Goal: Transaction & Acquisition: Purchase product/service

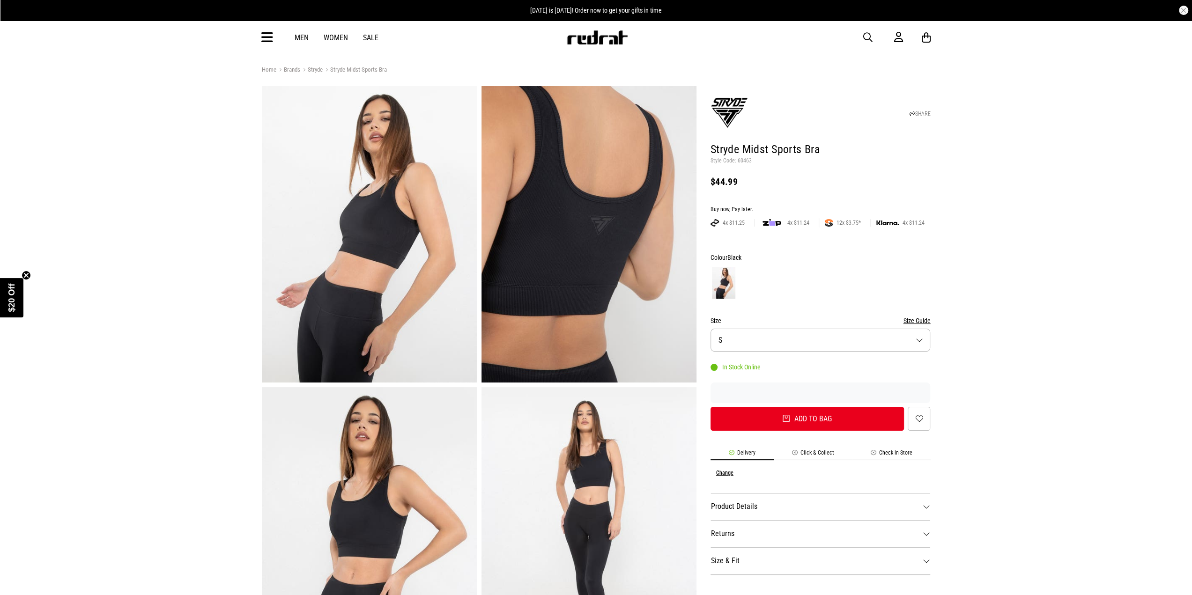
click at [356, 220] on img at bounding box center [369, 234] width 215 height 296
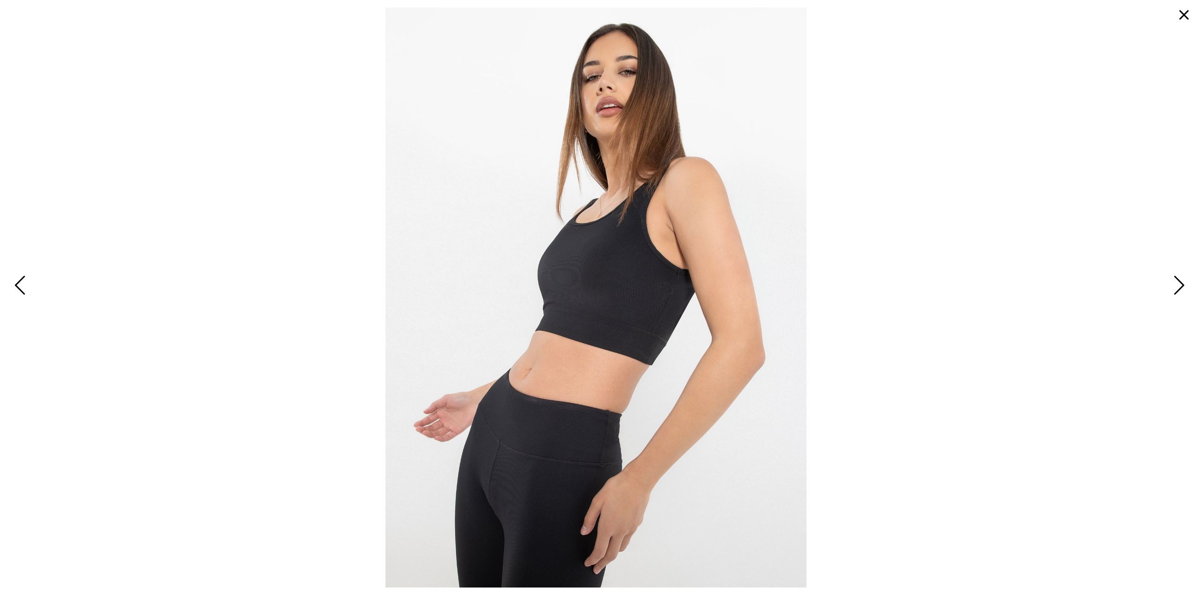
click at [1178, 287] on span "Next" at bounding box center [1177, 286] width 15 height 27
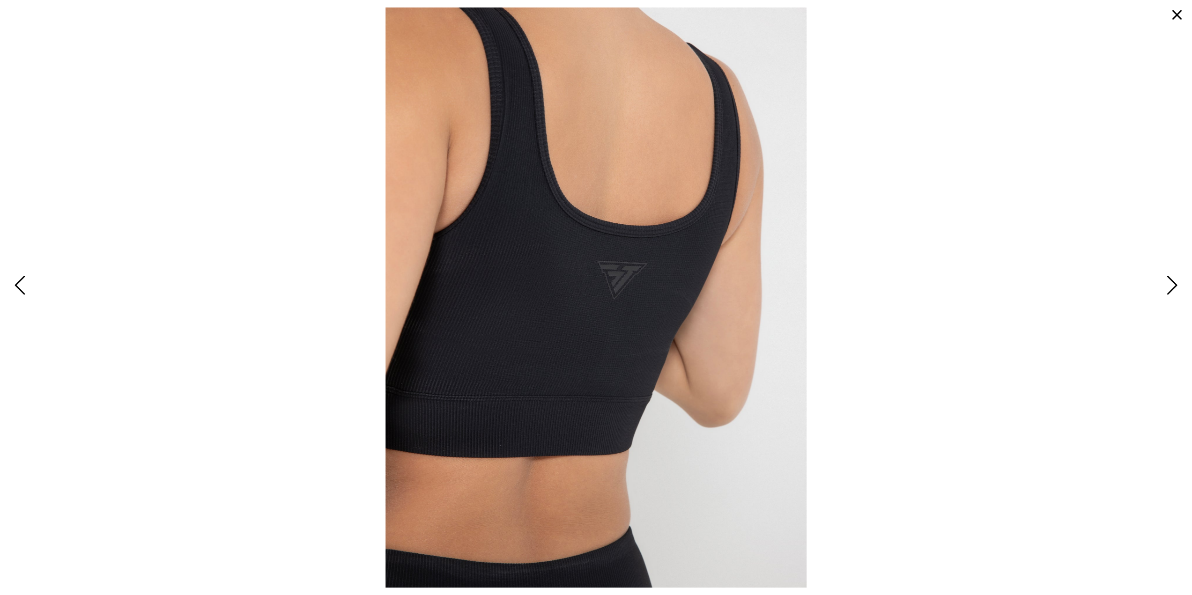
click at [1180, 285] on span at bounding box center [595, 297] width 1177 height 580
click at [1178, 285] on button "Next" at bounding box center [1171, 286] width 20 height 28
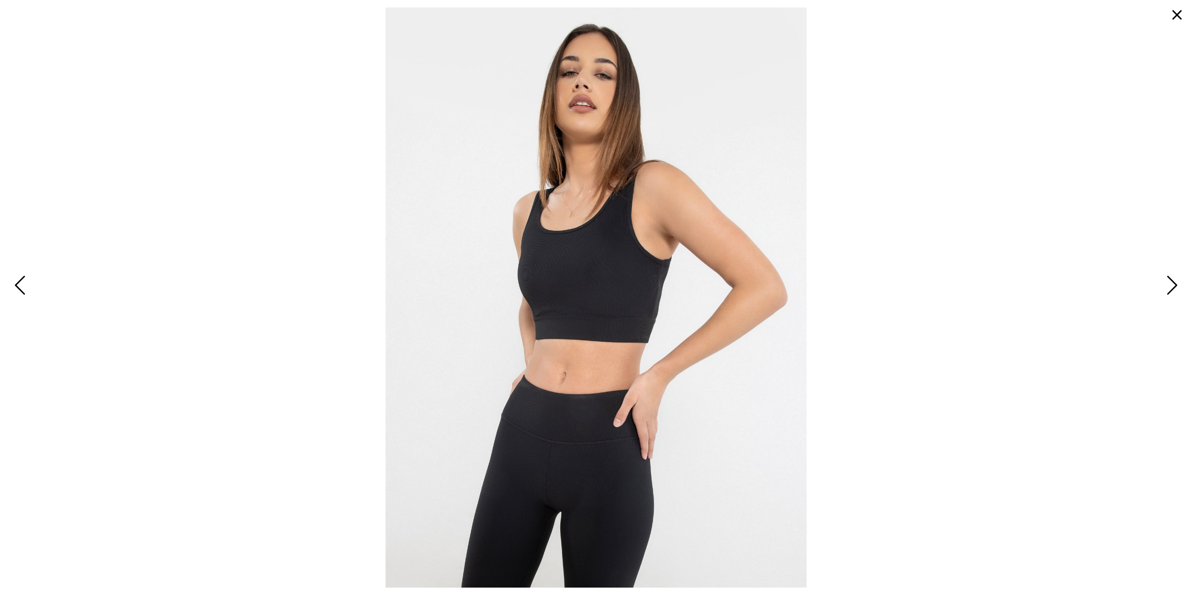
click at [1173, 282] on span "Next" at bounding box center [1170, 286] width 15 height 27
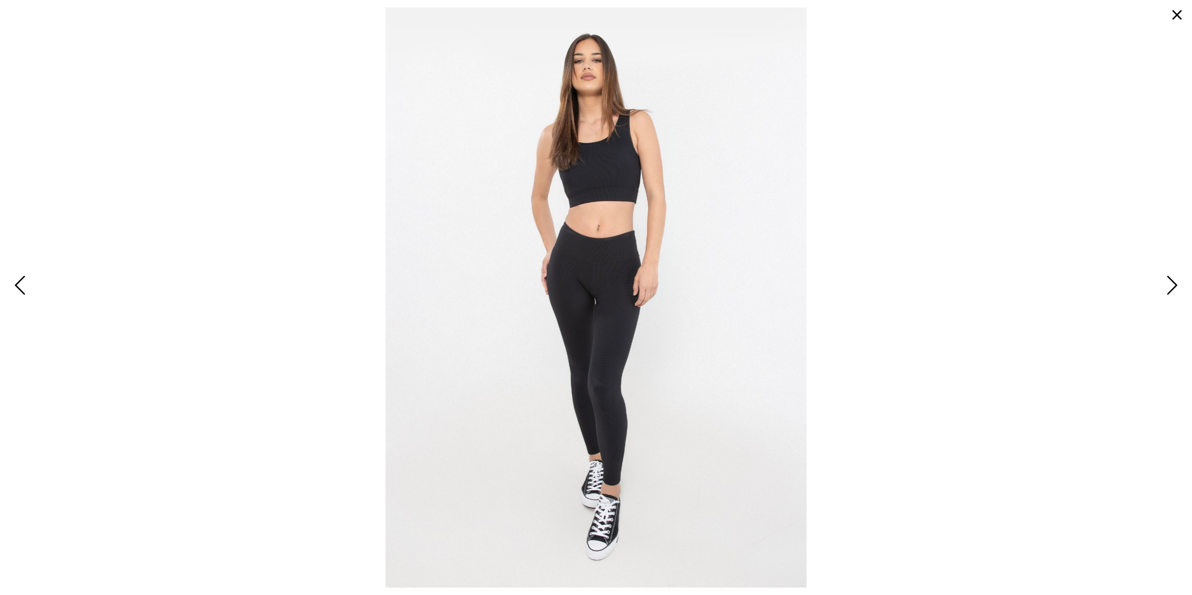
click at [1173, 282] on span "Next" at bounding box center [1170, 286] width 15 height 27
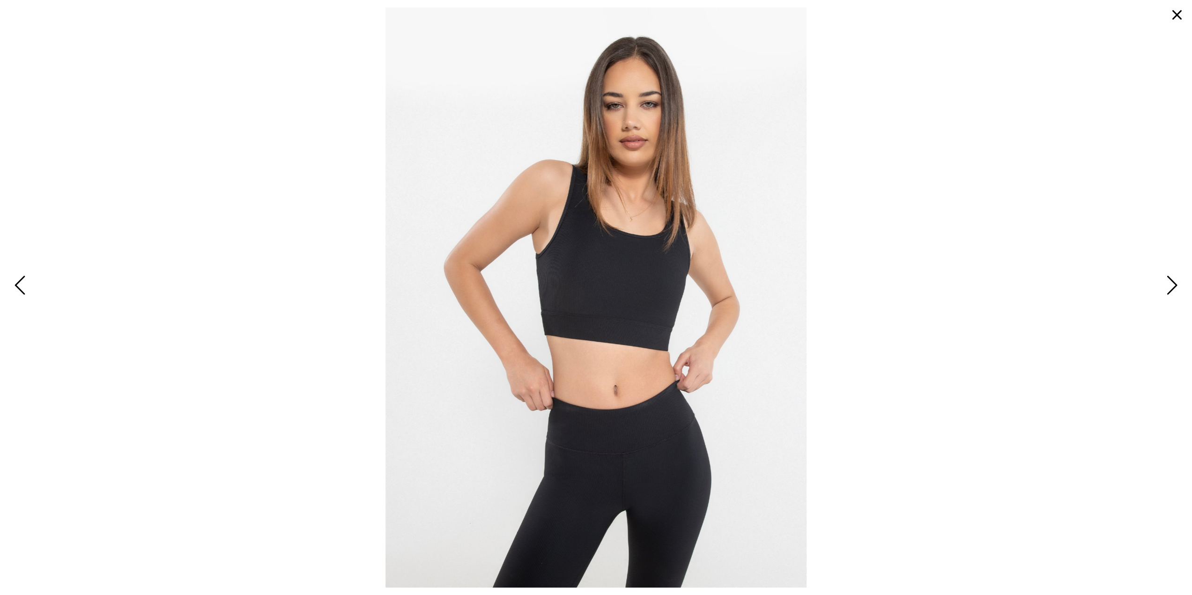
click at [1173, 282] on span "Next" at bounding box center [1170, 286] width 15 height 27
